Goal: Transaction & Acquisition: Purchase product/service

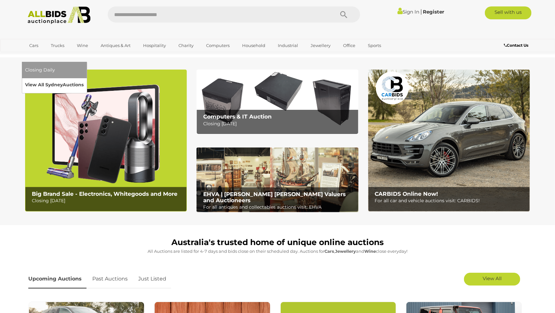
click at [84, 80] on link "View All Sydney Auctions" at bounding box center [54, 85] width 59 height 10
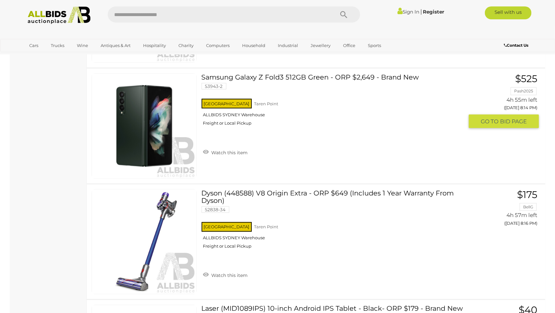
scroll to position [4604, 0]
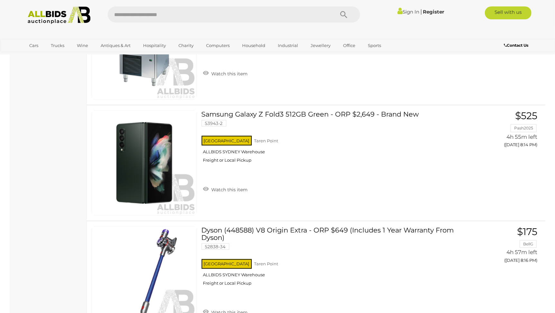
drag, startPoint x: 555, startPoint y: 239, endPoint x: 545, endPoint y: -14, distance: 252.6
click at [350, 168] on div "NSW Taren Point ALLBIDS SYDNEY Warehouse Freight or Local Pickup" at bounding box center [333, 150] width 263 height 33
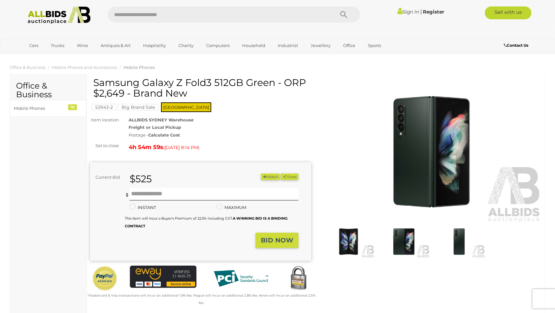
click at [75, 14] on img at bounding box center [59, 15] width 70 height 18
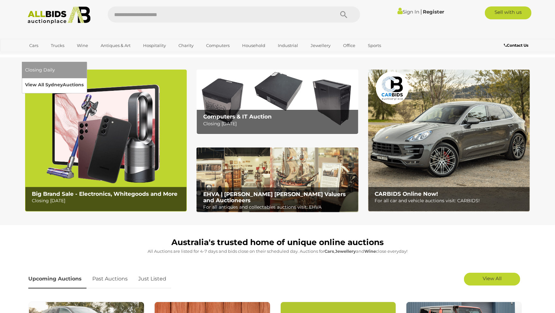
click at [84, 80] on link "View All Sydney Auctions" at bounding box center [54, 85] width 59 height 10
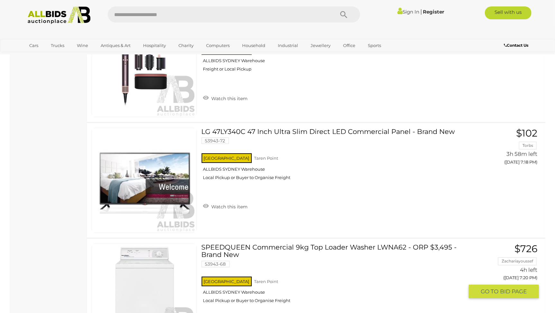
scroll to position [1235, 0]
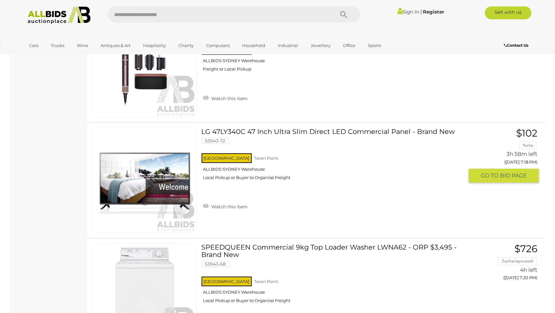
click at [151, 168] on link at bounding box center [144, 180] width 105 height 105
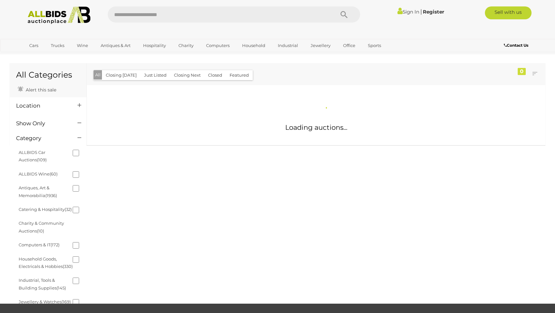
scroll to position [286, 0]
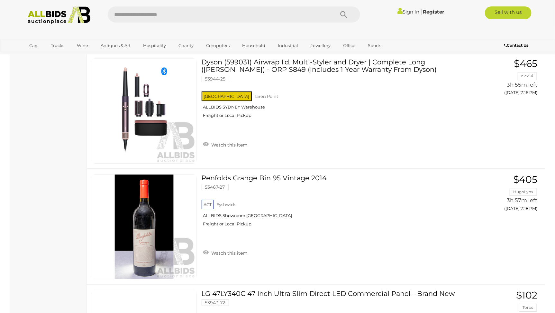
scroll to position [5336, 0]
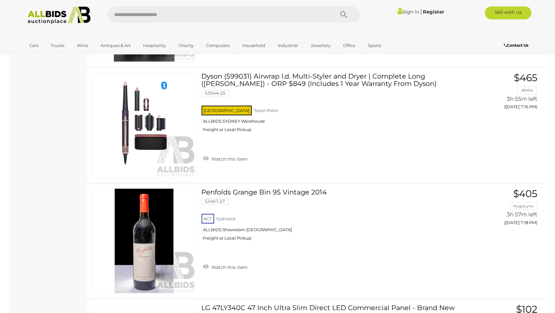
click at [39, 15] on img at bounding box center [59, 15] width 70 height 18
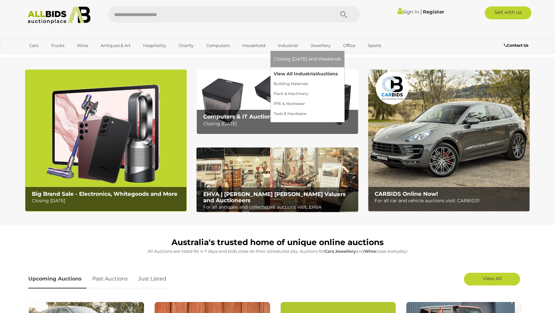
click at [285, 73] on link "View All Industrial Auctions" at bounding box center [308, 74] width 68 height 10
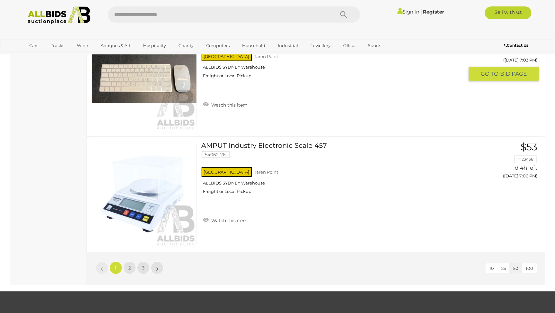
scroll to position [5685, 0]
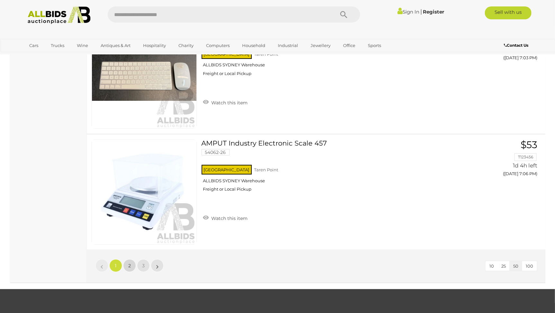
click at [129, 262] on span "2" at bounding box center [129, 265] width 3 height 6
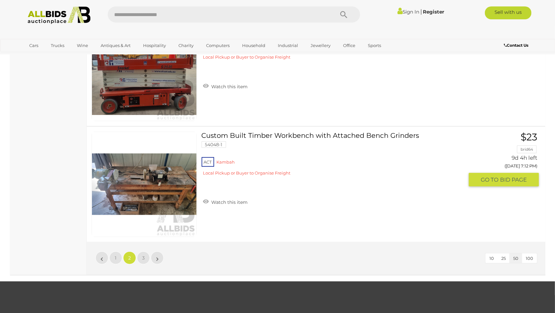
scroll to position [5698, 0]
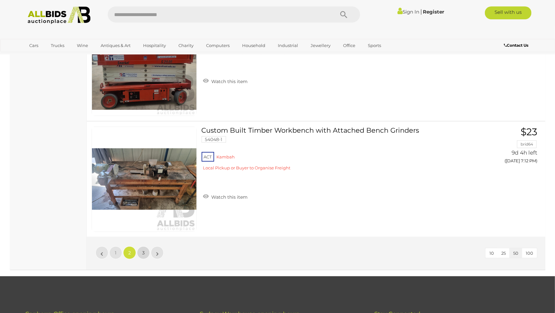
click at [144, 250] on span "3" at bounding box center [143, 253] width 3 height 6
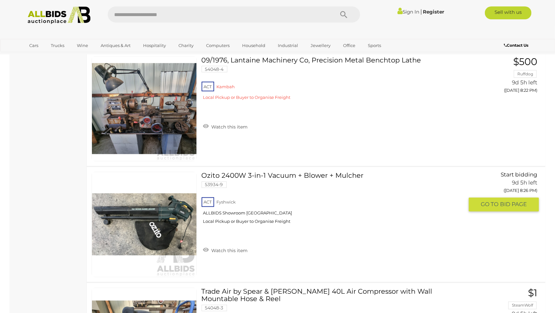
scroll to position [3280, 0]
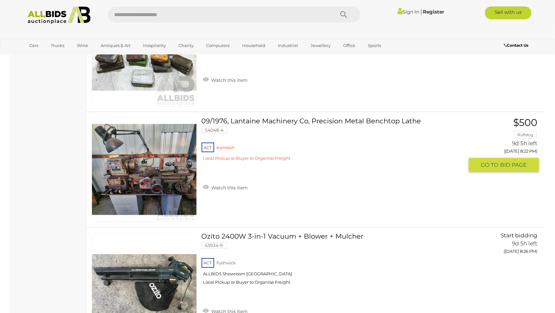
click at [161, 182] on img at bounding box center [144, 169] width 104 height 104
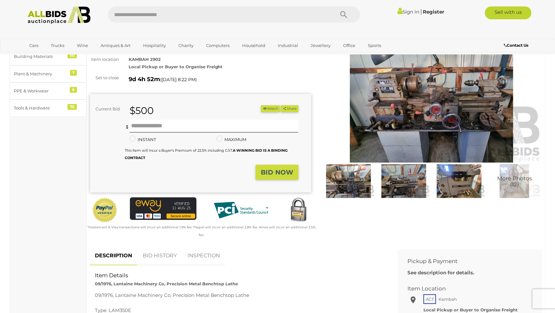
scroll to position [51, 0]
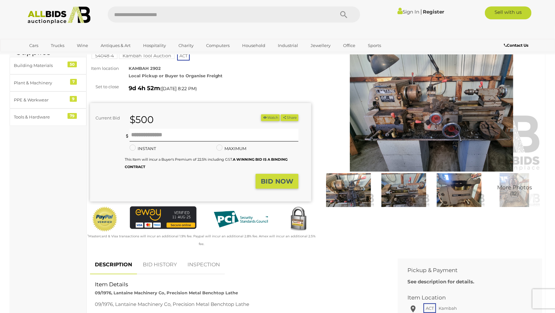
click at [351, 189] on img at bounding box center [348, 189] width 52 height 33
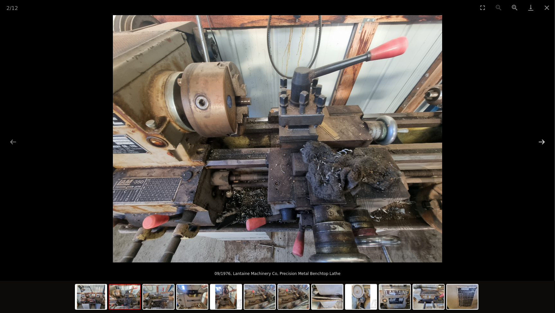
click at [543, 146] on button "Next slide" at bounding box center [542, 141] width 14 height 13
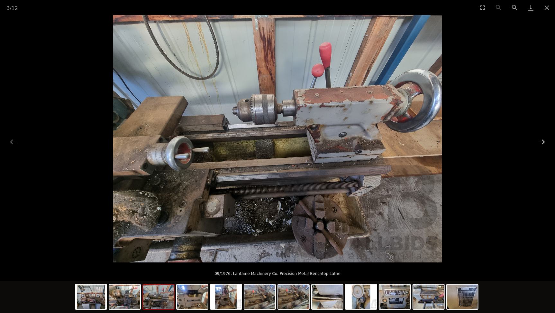
click at [543, 144] on button "Next slide" at bounding box center [542, 141] width 14 height 13
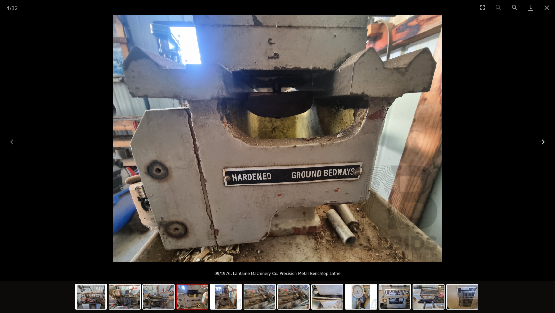
click at [542, 145] on button "Next slide" at bounding box center [542, 141] width 14 height 13
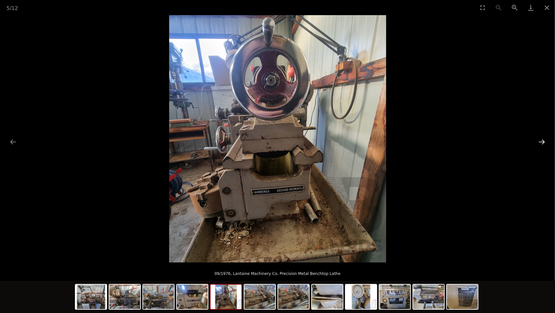
click at [542, 145] on button "Next slide" at bounding box center [542, 141] width 14 height 13
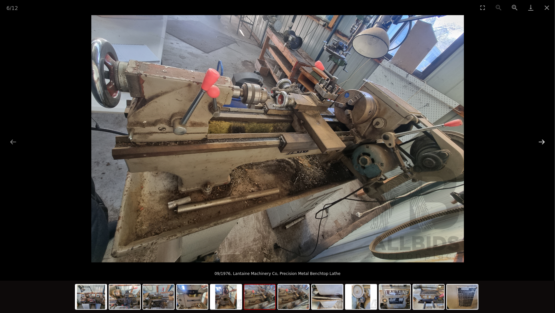
click at [542, 145] on button "Next slide" at bounding box center [542, 141] width 14 height 13
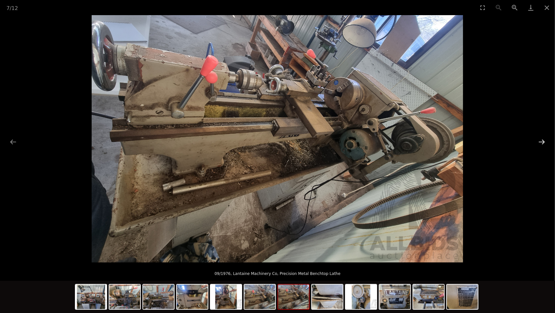
click at [542, 145] on button "Next slide" at bounding box center [542, 141] width 14 height 13
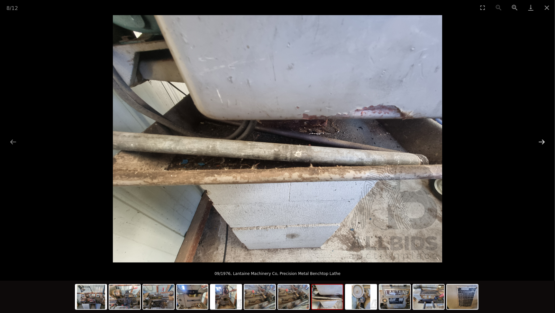
click at [542, 145] on button "Next slide" at bounding box center [542, 141] width 14 height 13
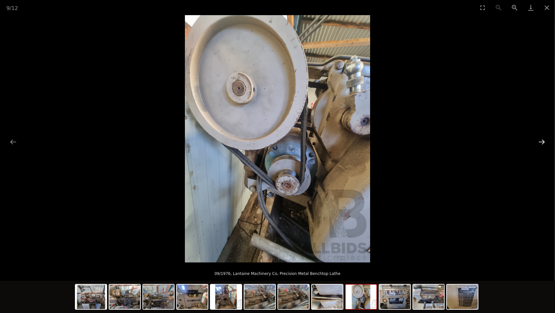
click at [542, 145] on button "Next slide" at bounding box center [542, 141] width 14 height 13
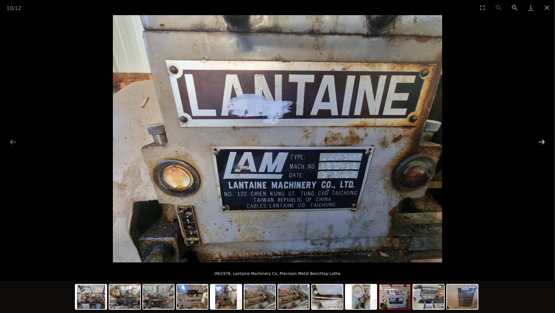
click at [542, 145] on button "Next slide" at bounding box center [542, 141] width 14 height 13
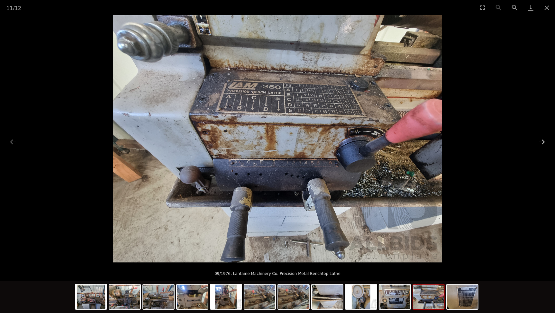
click at [542, 145] on button "Next slide" at bounding box center [542, 141] width 14 height 13
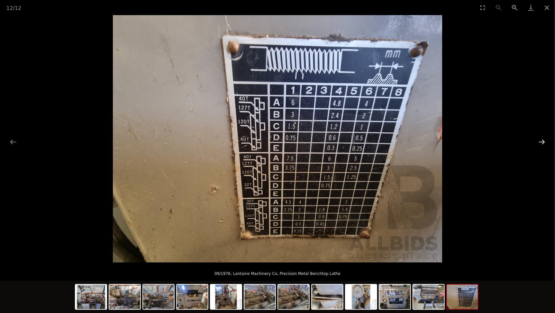
click at [542, 145] on button "Next slide" at bounding box center [542, 141] width 14 height 13
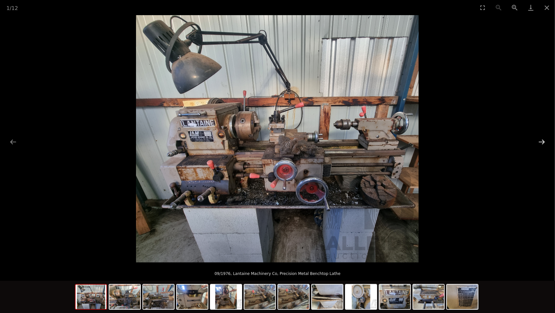
click at [542, 145] on button "Next slide" at bounding box center [542, 141] width 14 height 13
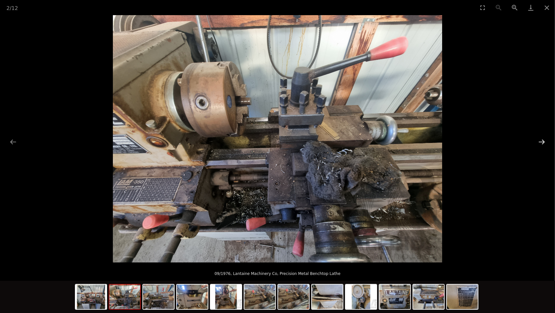
click at [542, 145] on button "Next slide" at bounding box center [542, 141] width 14 height 13
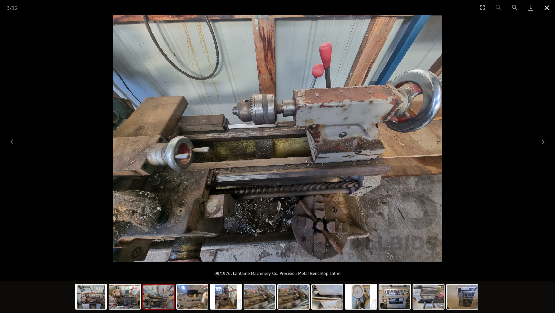
click at [549, 9] on button "Close gallery" at bounding box center [547, 7] width 16 height 15
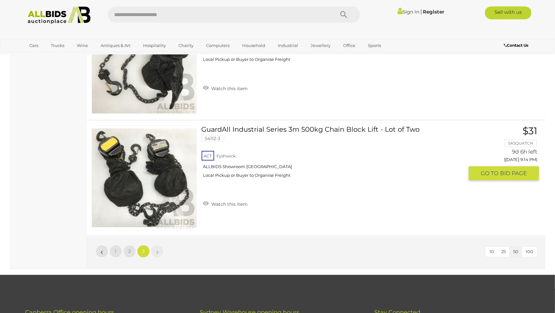
scroll to position [4717, 0]
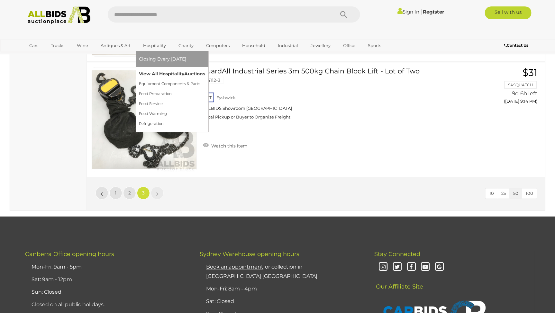
click at [153, 72] on link "View All Hospitality Auctions" at bounding box center [172, 74] width 66 height 10
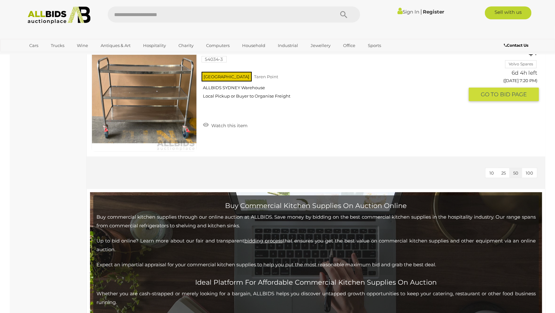
scroll to position [2829, 0]
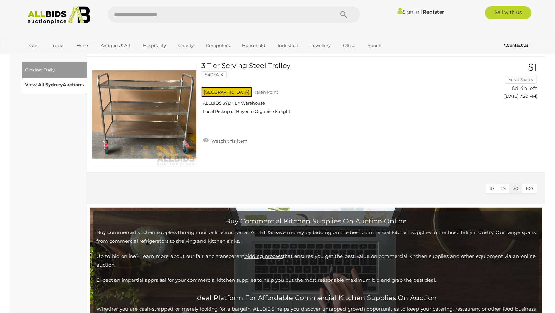
click at [84, 80] on link "View All Sydney Auctions" at bounding box center [54, 85] width 59 height 10
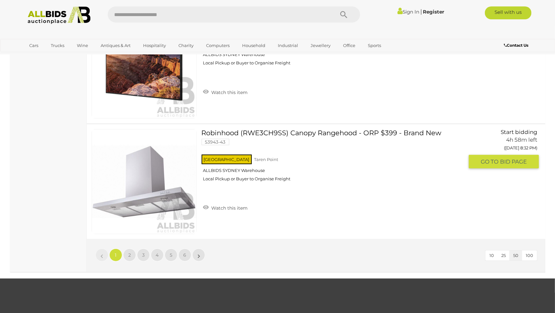
scroll to position [5633, 0]
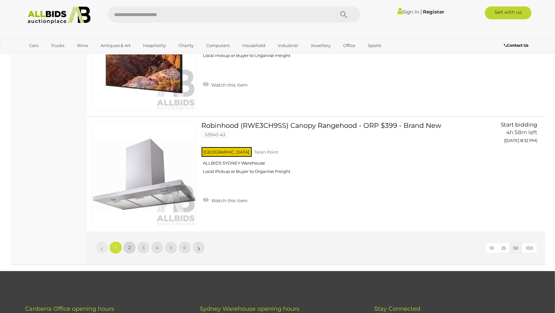
click at [128, 244] on span "2" at bounding box center [129, 247] width 3 height 6
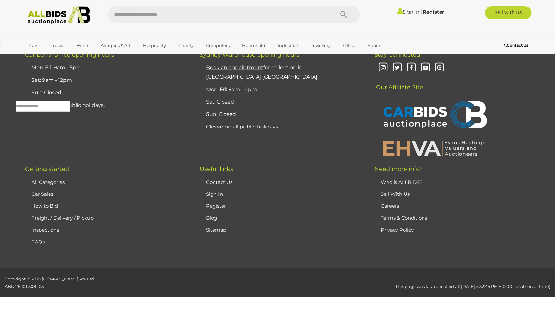
scroll to position [21, 0]
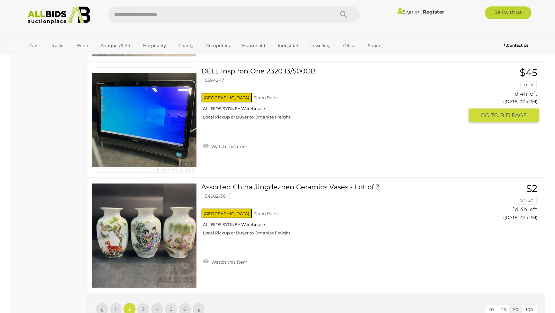
scroll to position [5577, 0]
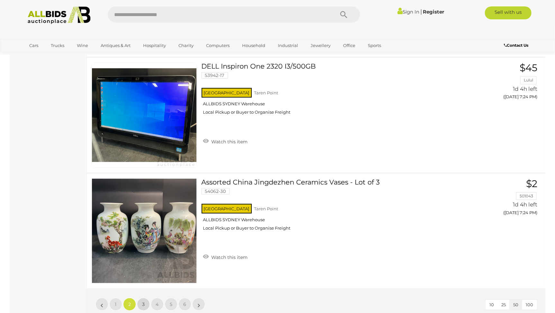
click at [143, 301] on span "3" at bounding box center [143, 304] width 3 height 6
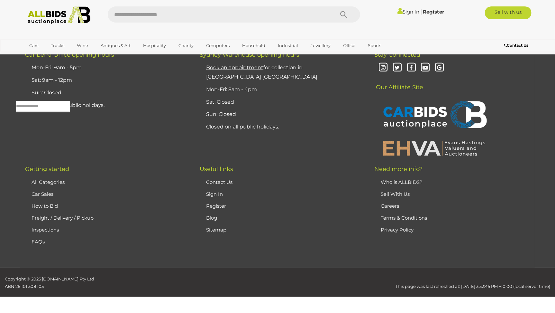
scroll to position [21, 0]
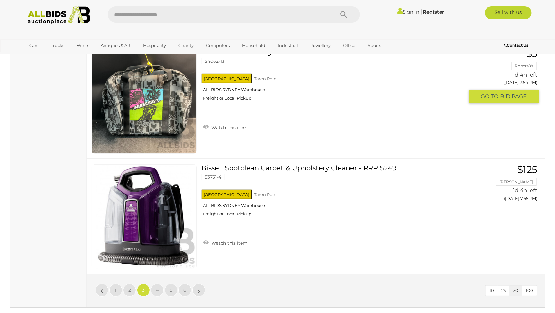
scroll to position [5602, 0]
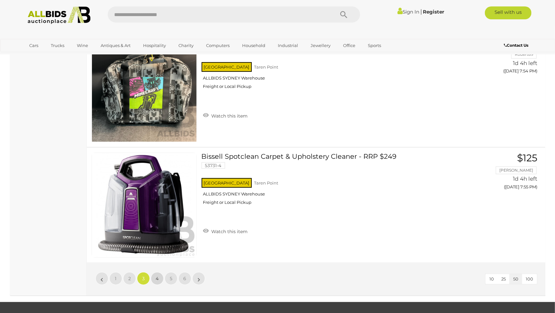
click at [156, 275] on span "4" at bounding box center [157, 278] width 3 height 6
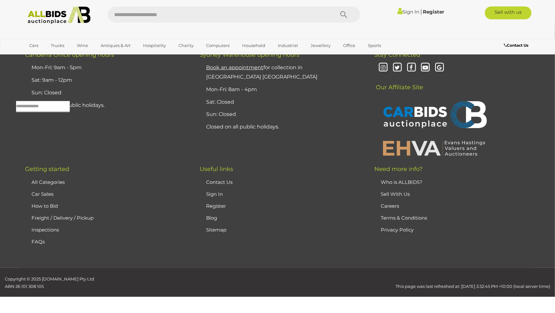
scroll to position [21, 0]
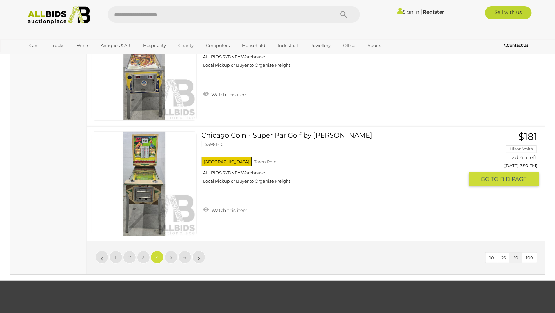
scroll to position [5628, 0]
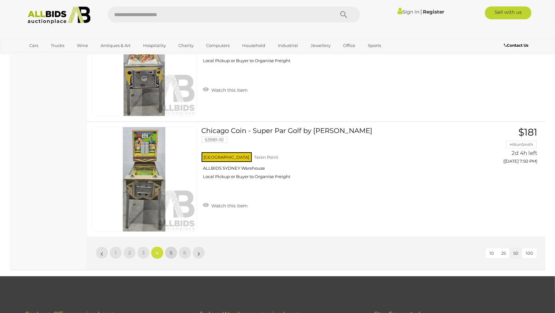
click at [170, 250] on span "5" at bounding box center [171, 253] width 3 height 6
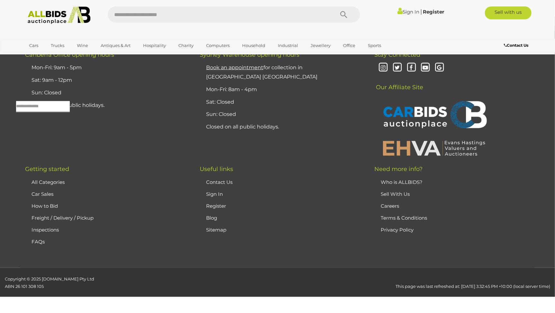
scroll to position [21, 0]
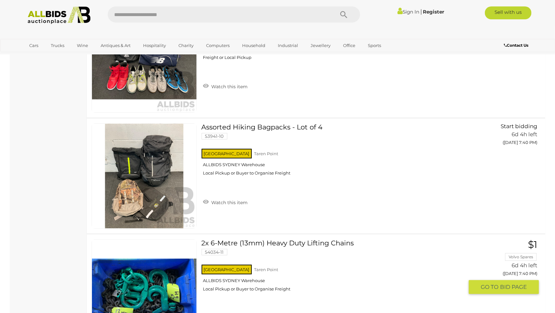
scroll to position [5602, 0]
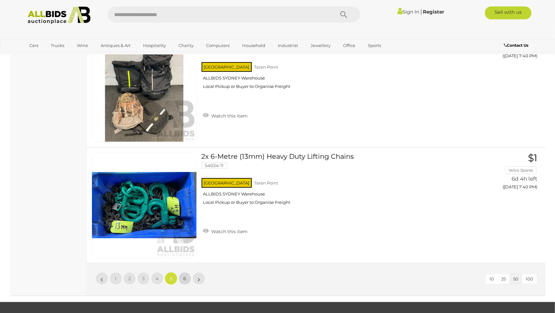
click at [186, 275] on span "6" at bounding box center [185, 278] width 3 height 6
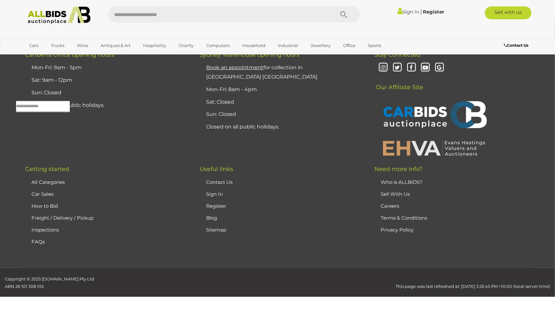
scroll to position [21, 0]
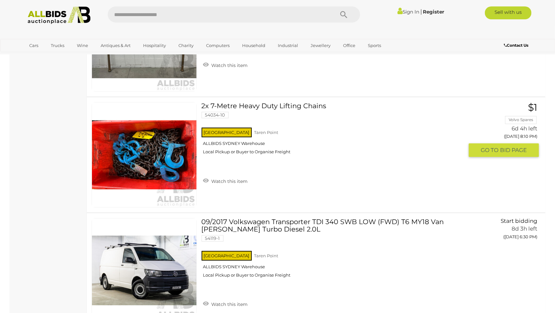
scroll to position [818, 0]
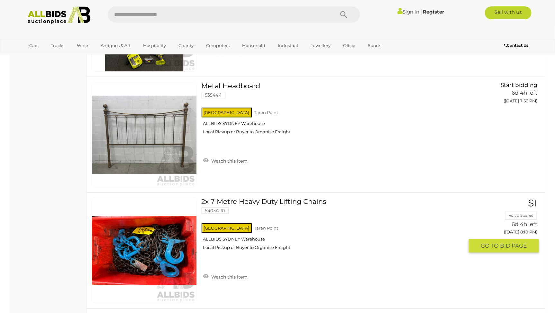
click at [256, 198] on link "2x 7-Metre Heavy Duty Lifting Chains 54034-10 NSW Taren Point ALLBIDS SYDNEY Wa…" at bounding box center [335, 225] width 258 height 57
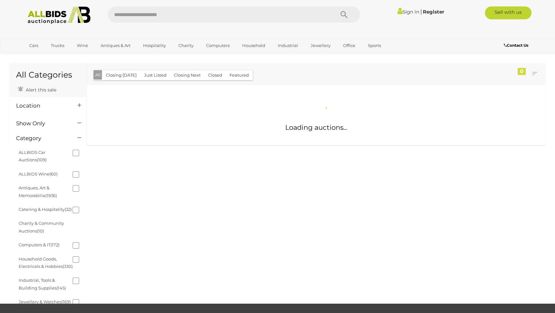
scroll to position [286, 0]
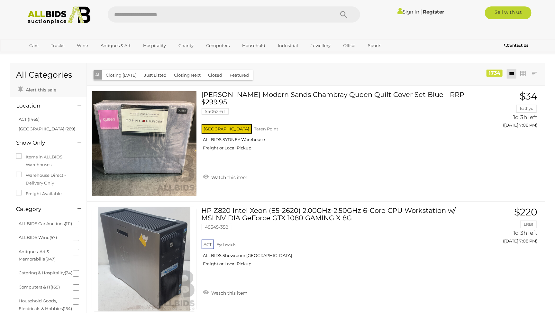
click at [60, 16] on img at bounding box center [59, 15] width 70 height 18
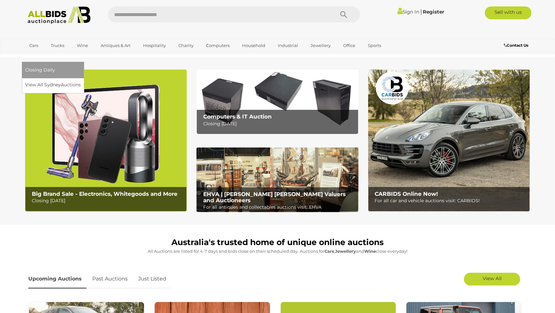
click at [79, 51] on link "[GEOGRAPHIC_DATA]" at bounding box center [52, 56] width 54 height 11
click at [84, 80] on link "View All Sydney Auctions" at bounding box center [54, 85] width 59 height 10
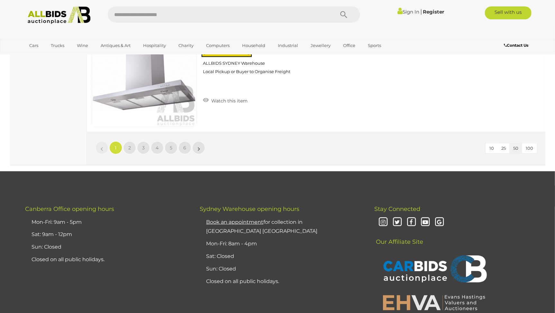
scroll to position [5736, 0]
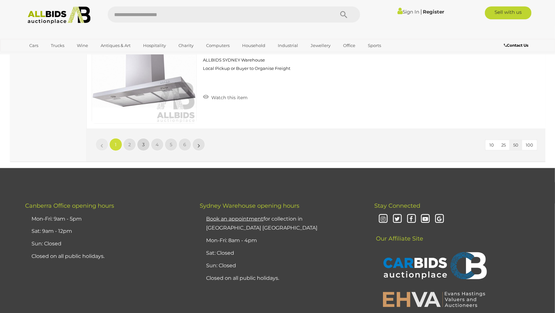
click at [142, 141] on span "3" at bounding box center [143, 144] width 3 height 6
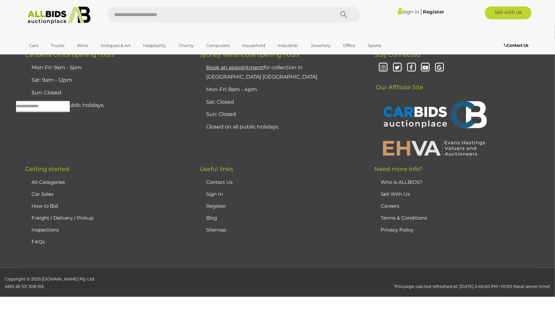
scroll to position [21, 0]
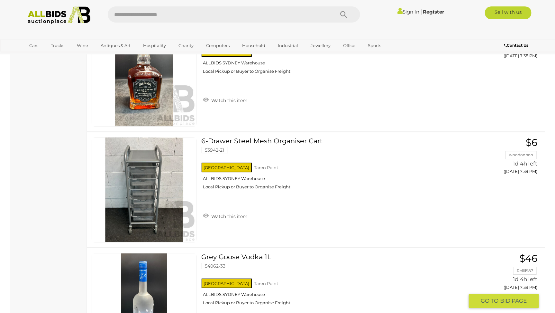
scroll to position [2541, 0]
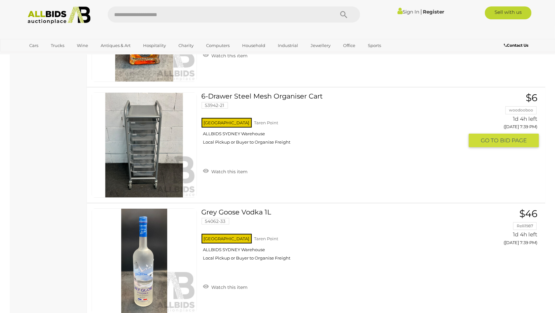
click at [141, 145] on img at bounding box center [144, 145] width 104 height 104
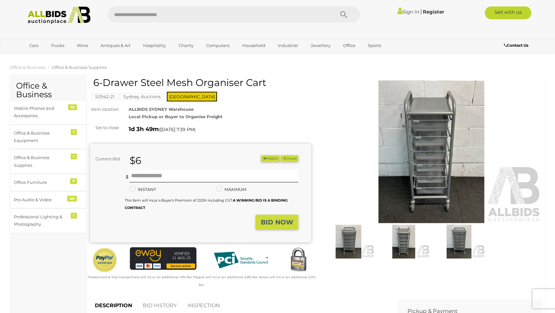
click at [434, 215] on img at bounding box center [431, 151] width 221 height 142
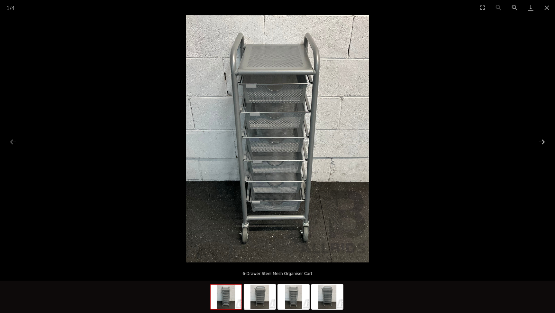
click at [546, 140] on button "Next slide" at bounding box center [542, 141] width 14 height 13
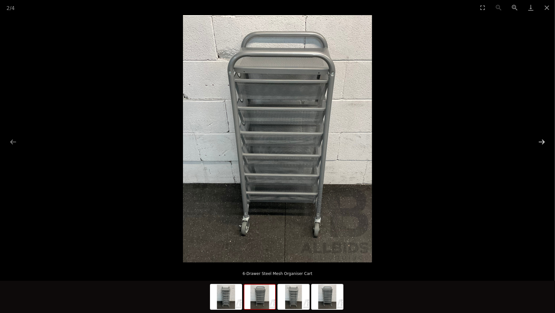
click at [546, 140] on button "Next slide" at bounding box center [542, 141] width 14 height 13
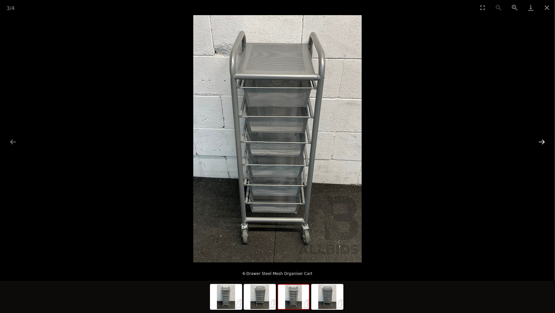
click at [546, 140] on button "Next slide" at bounding box center [542, 141] width 14 height 13
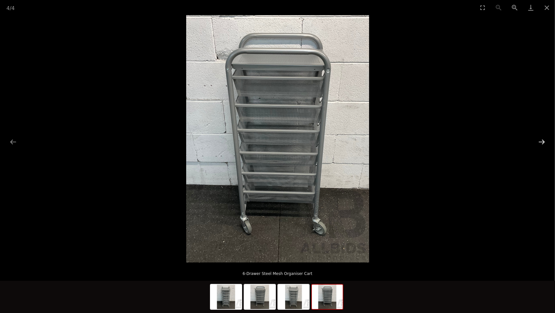
click at [546, 140] on button "Next slide" at bounding box center [542, 141] width 14 height 13
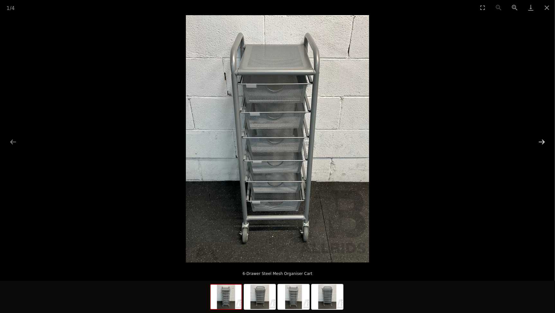
click at [546, 140] on button "Next slide" at bounding box center [542, 141] width 14 height 13
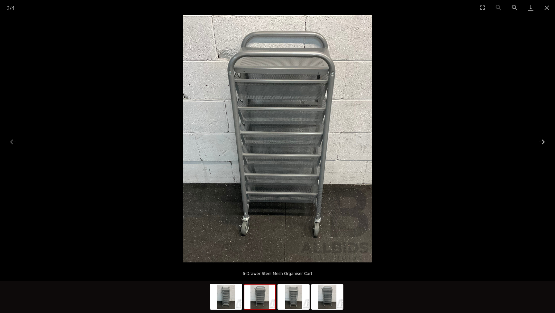
click at [546, 140] on button "Next slide" at bounding box center [542, 141] width 14 height 13
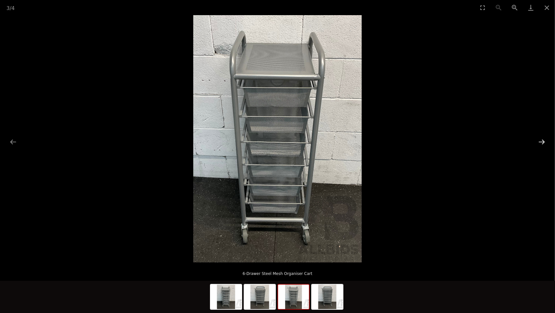
click at [545, 141] on button "Next slide" at bounding box center [542, 141] width 14 height 13
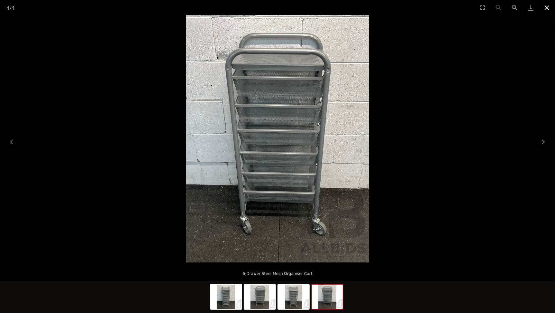
click at [546, 8] on button "Close gallery" at bounding box center [547, 7] width 16 height 15
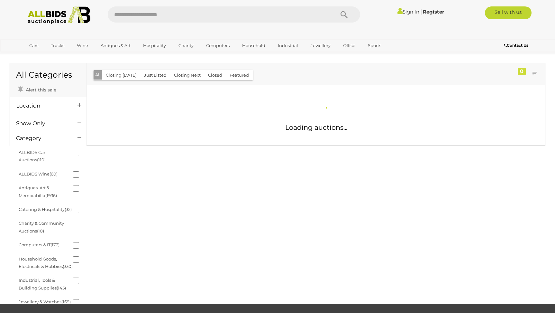
scroll to position [286, 0]
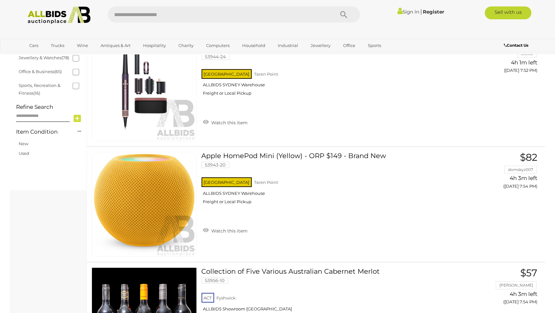
scroll to position [335, 0]
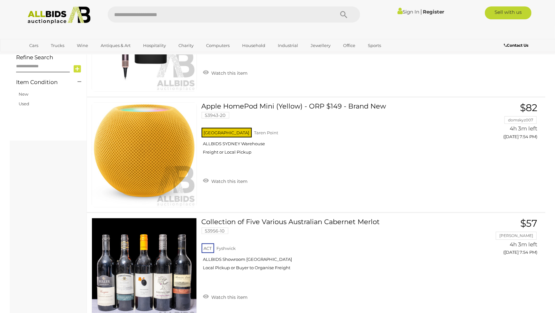
click at [42, 15] on img at bounding box center [59, 15] width 70 height 18
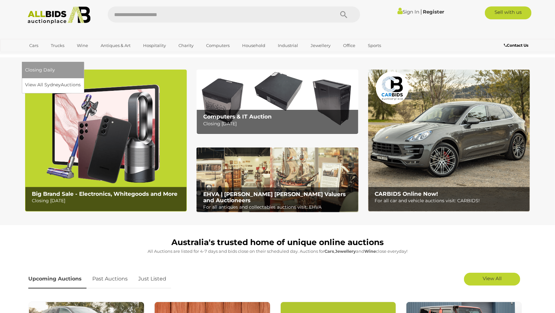
click at [79, 51] on link "[GEOGRAPHIC_DATA]" at bounding box center [52, 56] width 54 height 11
click at [84, 80] on link "View All Sydney Auctions" at bounding box center [54, 85] width 59 height 10
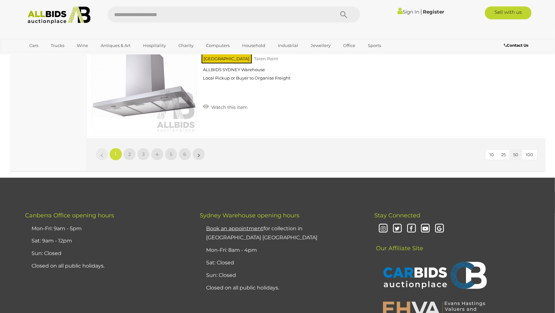
scroll to position [5699, 0]
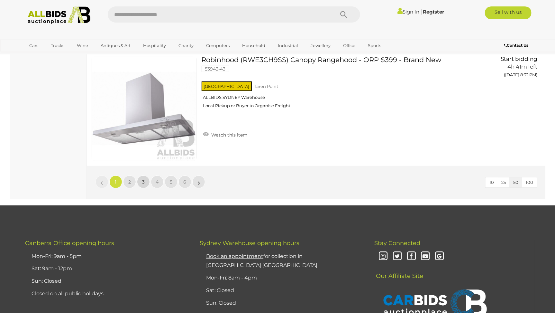
click at [144, 179] on span "3" at bounding box center [143, 182] width 3 height 6
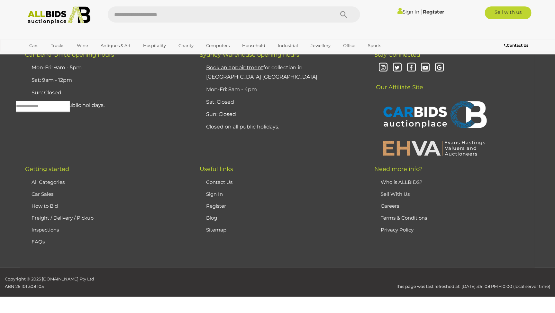
scroll to position [21, 0]
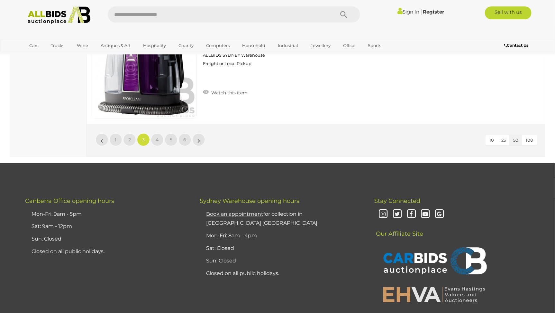
scroll to position [5725, 0]
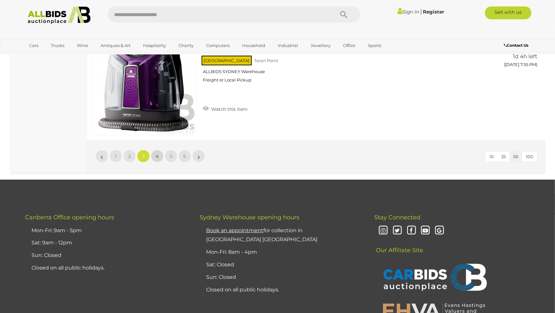
click at [156, 153] on span "4" at bounding box center [157, 156] width 3 height 6
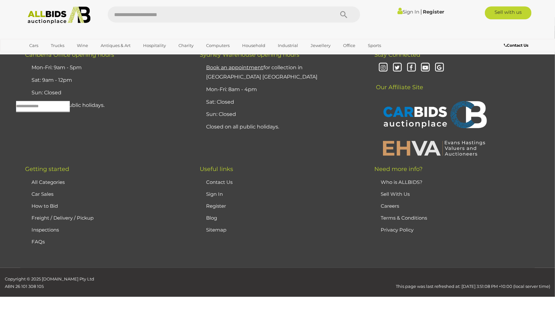
scroll to position [21, 0]
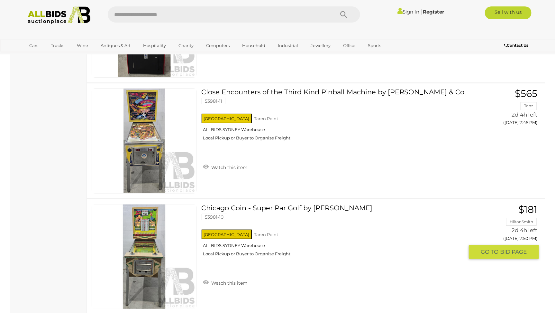
scroll to position [5628, 0]
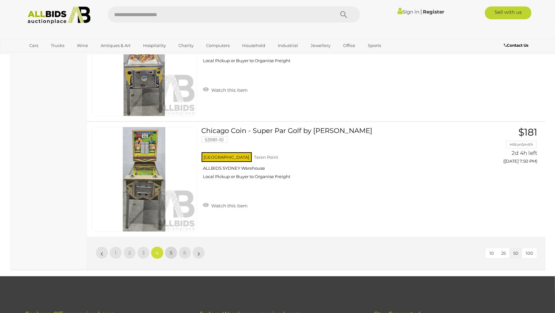
click at [171, 250] on span "5" at bounding box center [171, 253] width 3 height 6
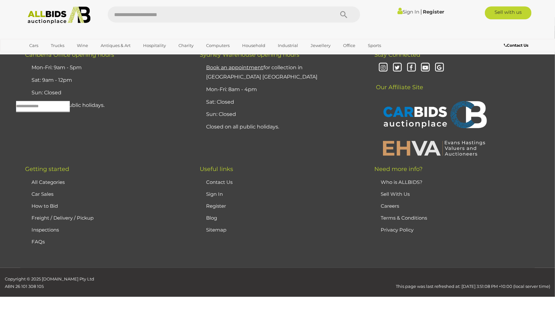
scroll to position [21, 0]
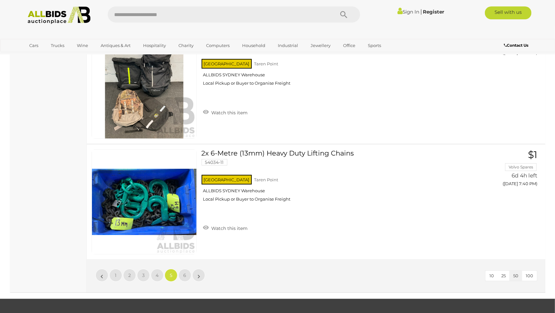
scroll to position [5602, 0]
